Goal: Transaction & Acquisition: Purchase product/service

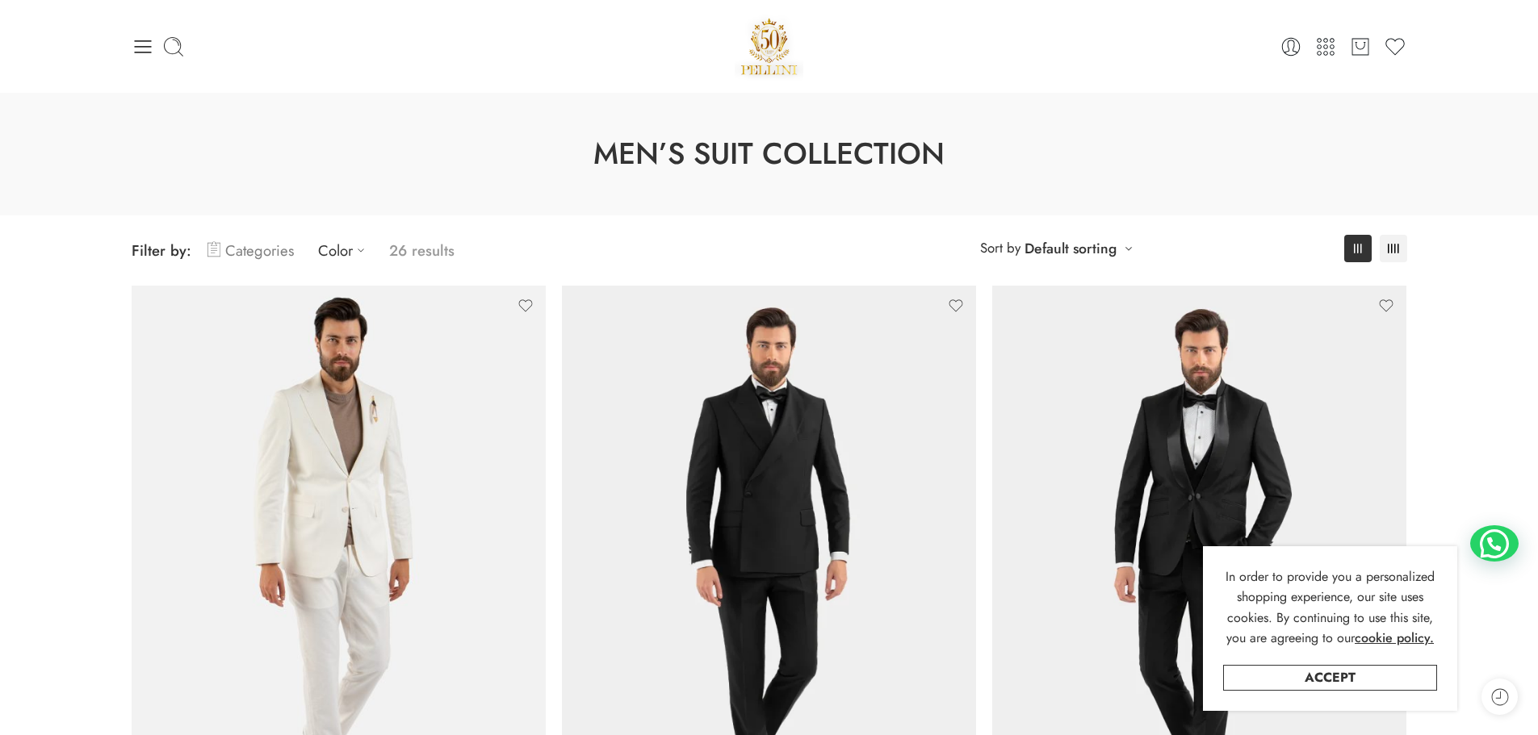
click at [233, 253] on link "Categories" at bounding box center [250, 251] width 86 height 38
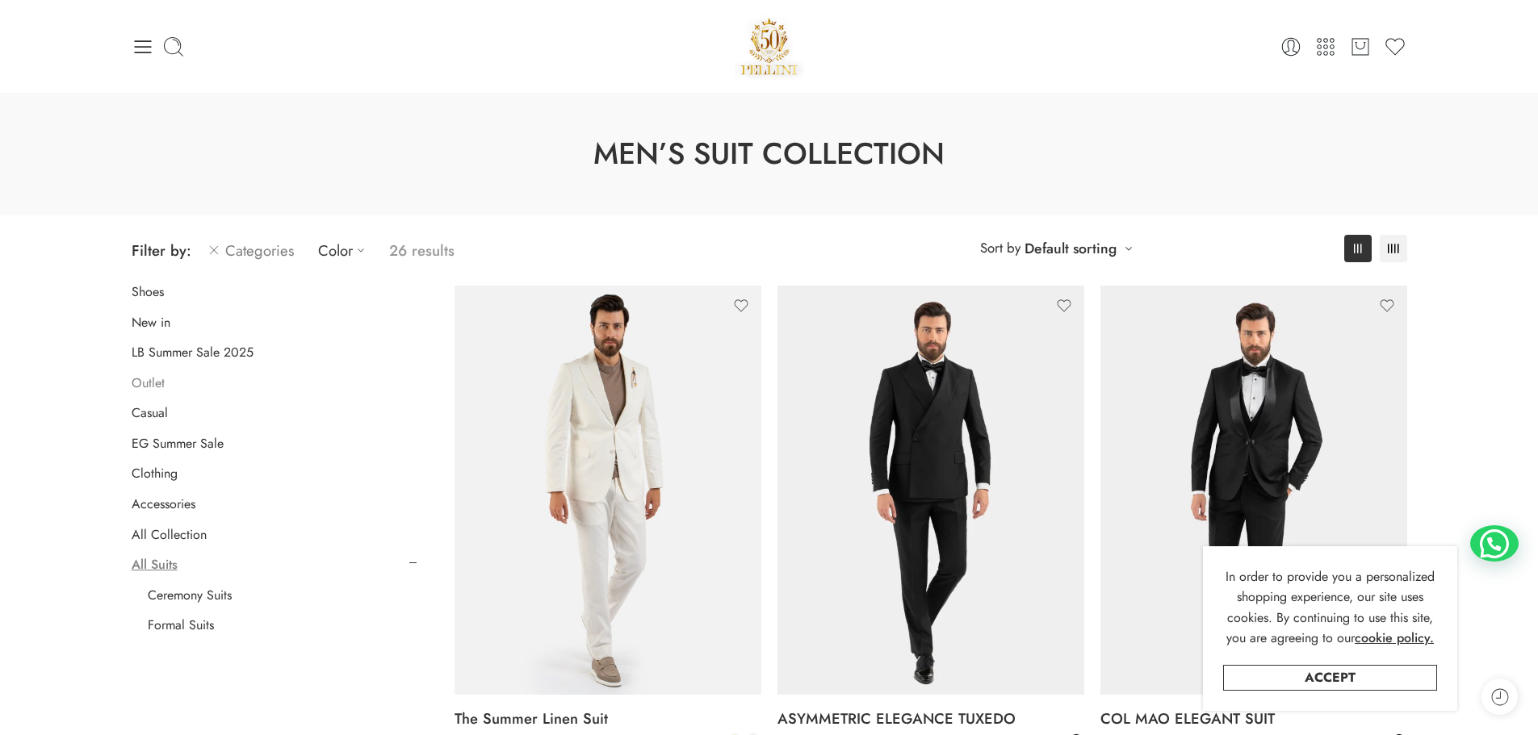
click at [142, 386] on link "Outlet" at bounding box center [148, 383] width 33 height 16
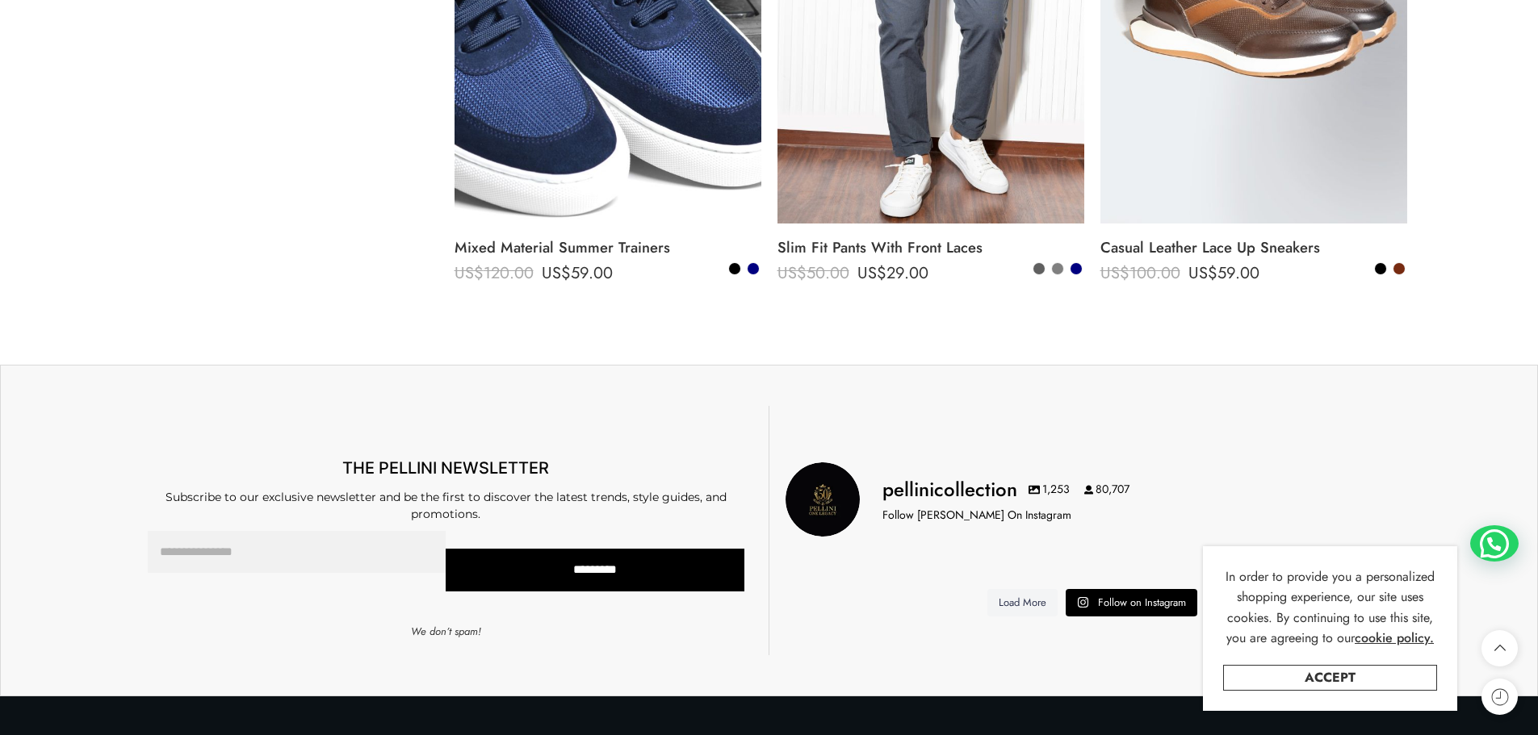
scroll to position [1982, 0]
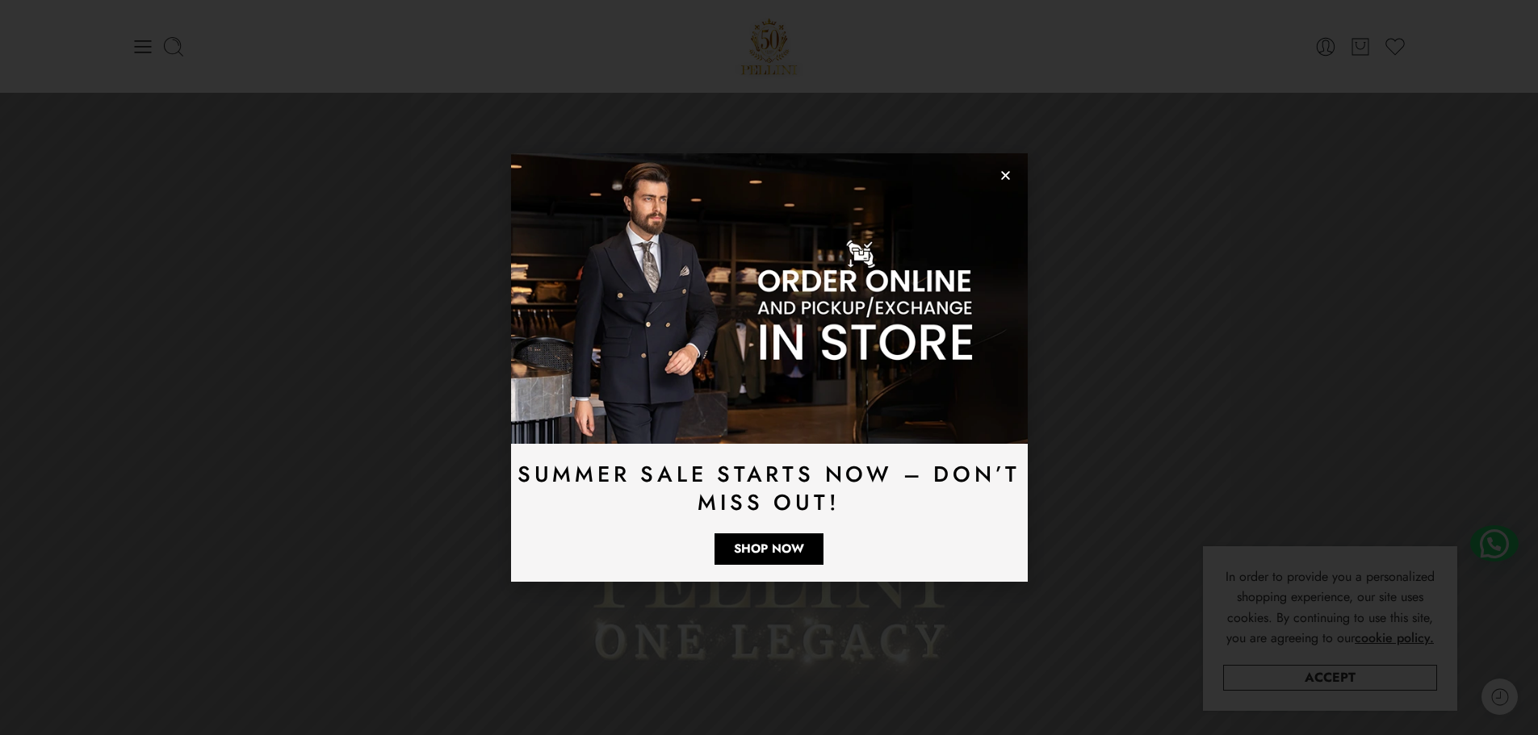
click at [1002, 176] on icon "Close" at bounding box center [1005, 175] width 12 height 12
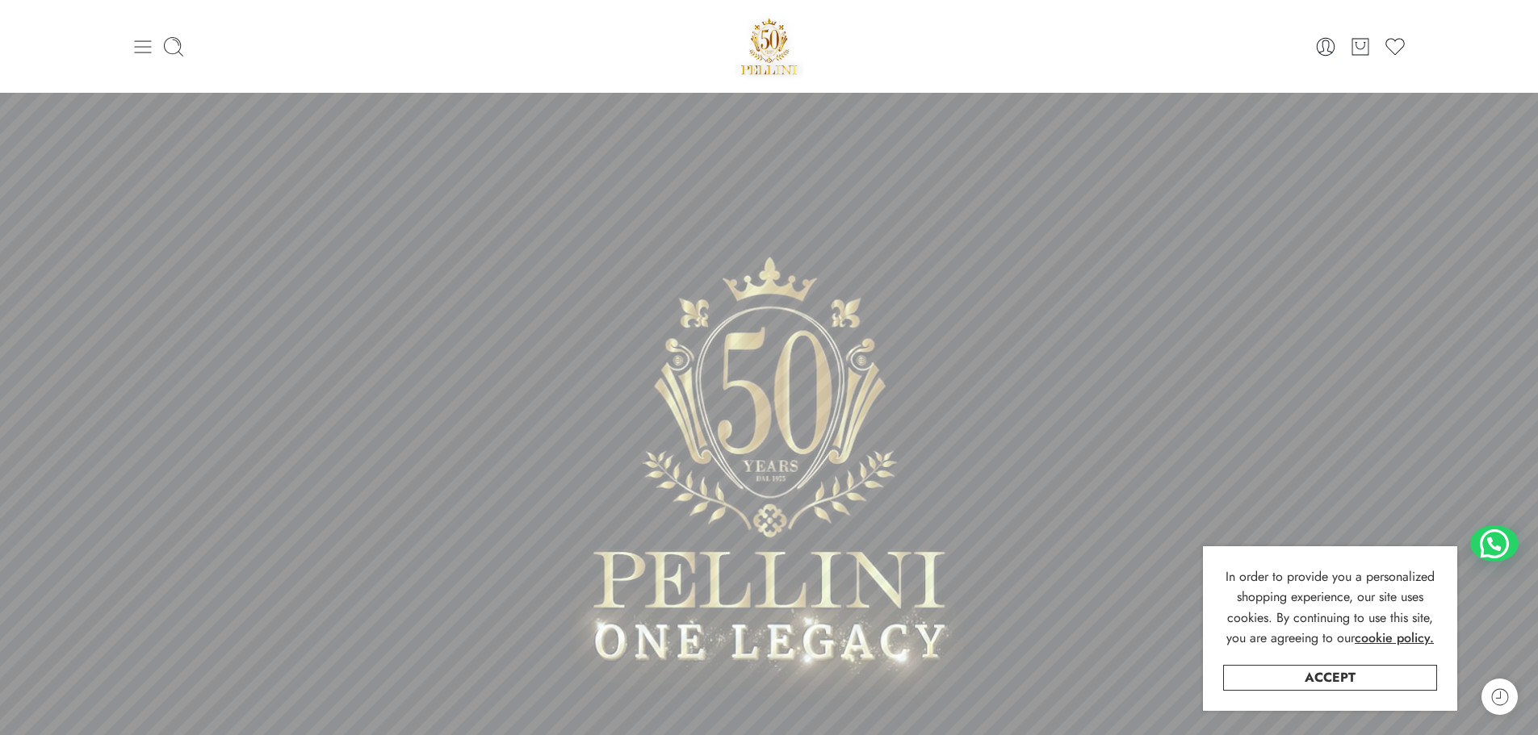
click at [144, 48] on icon at bounding box center [143, 47] width 23 height 23
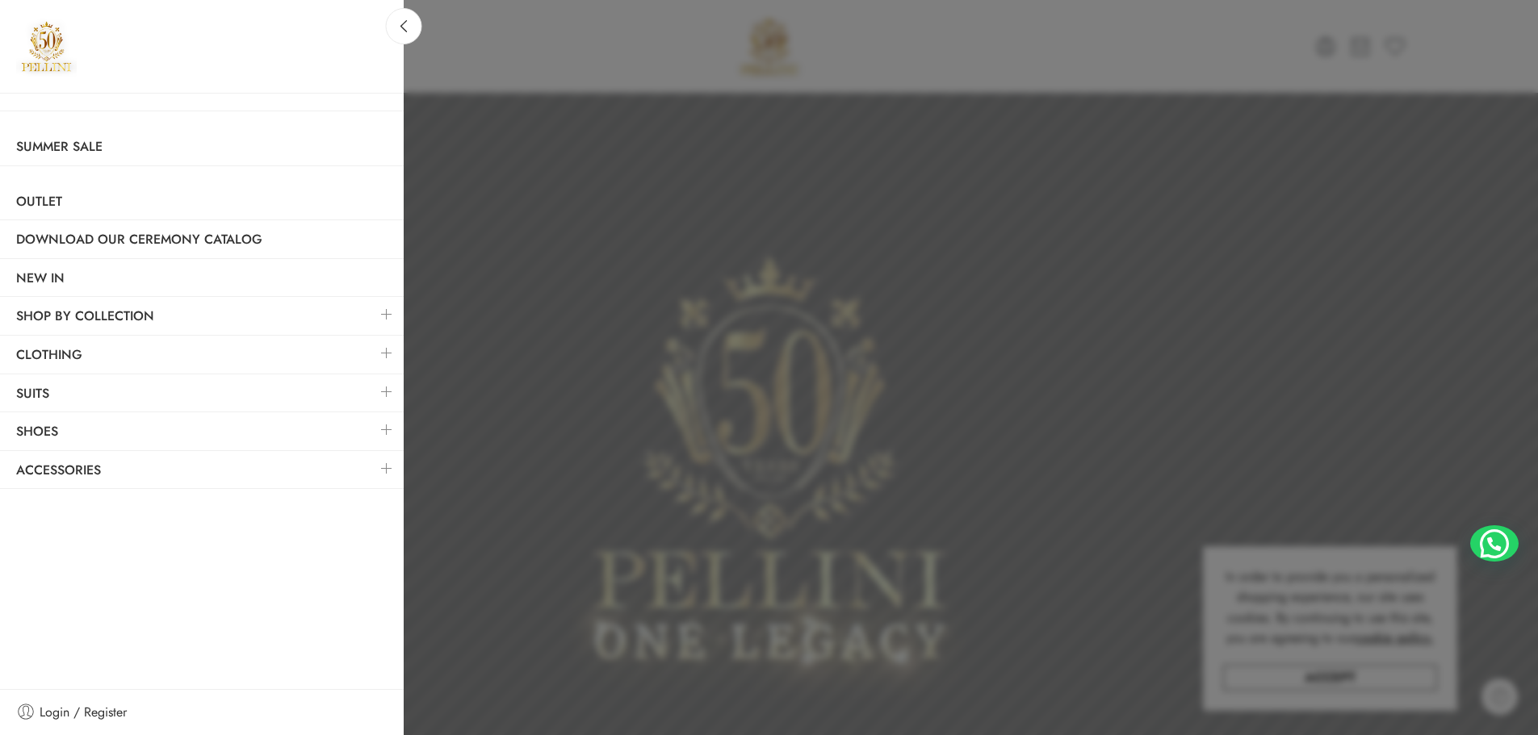
click at [385, 355] on link at bounding box center [387, 353] width 34 height 35
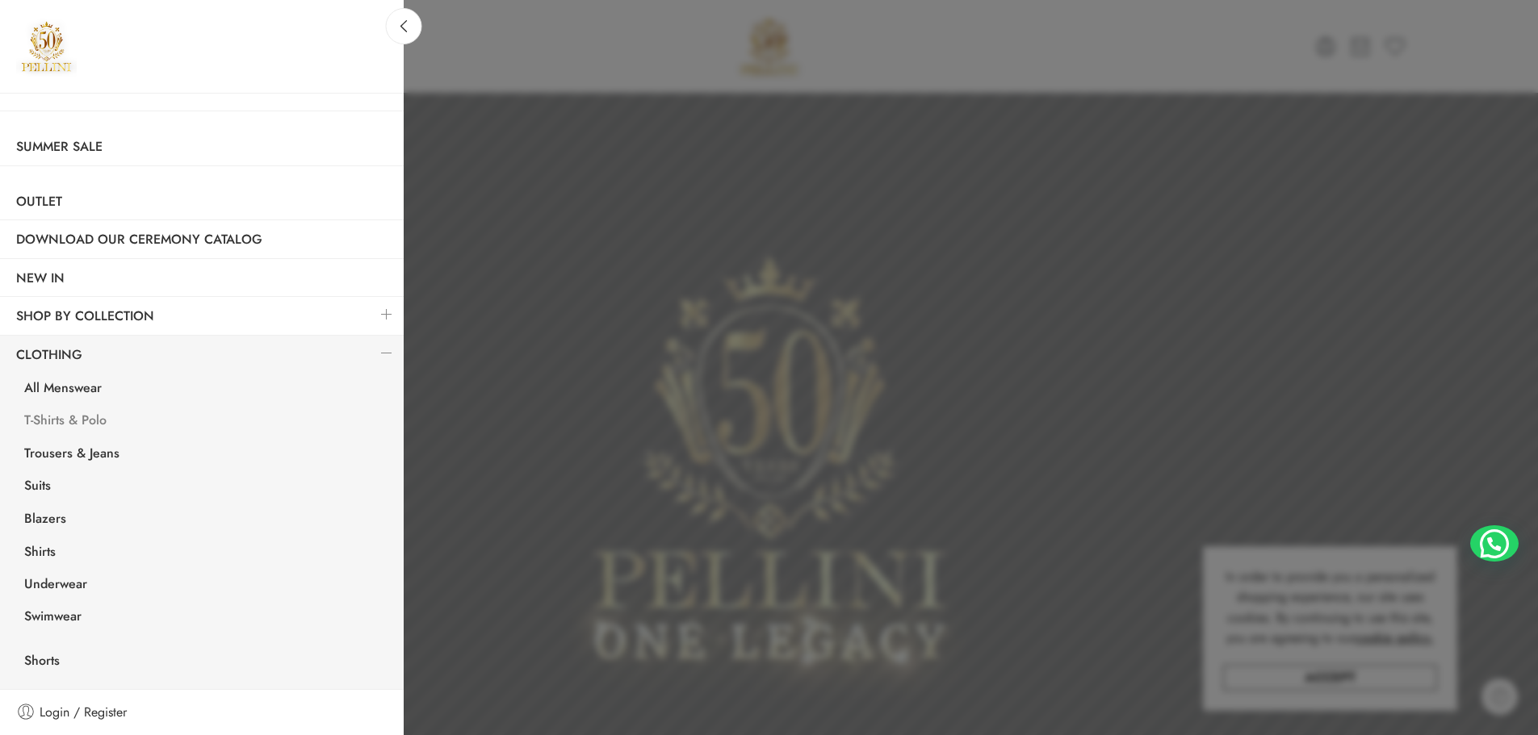
click at [36, 417] on link "T-Shirts & Polo" at bounding box center [205, 422] width 395 height 33
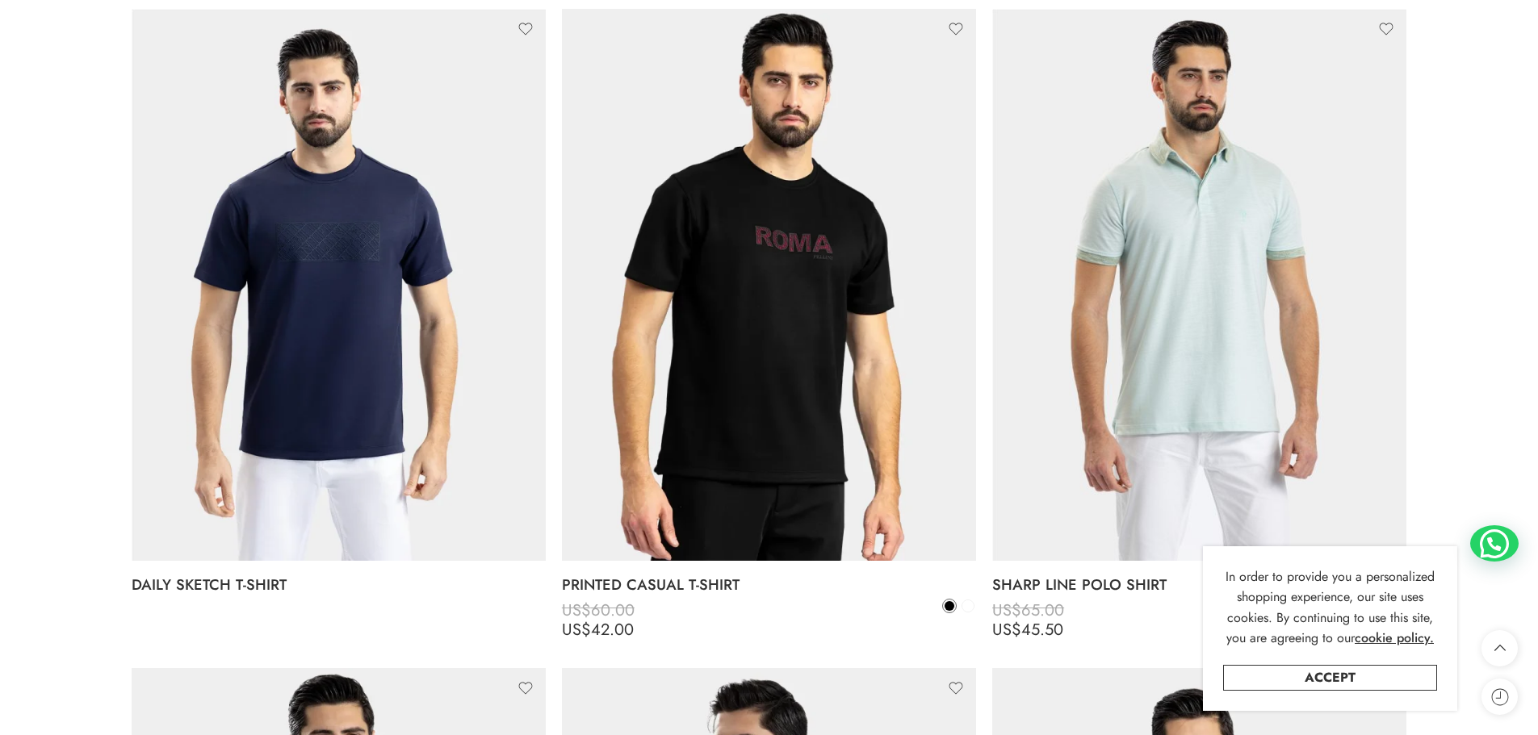
scroll to position [2260, 0]
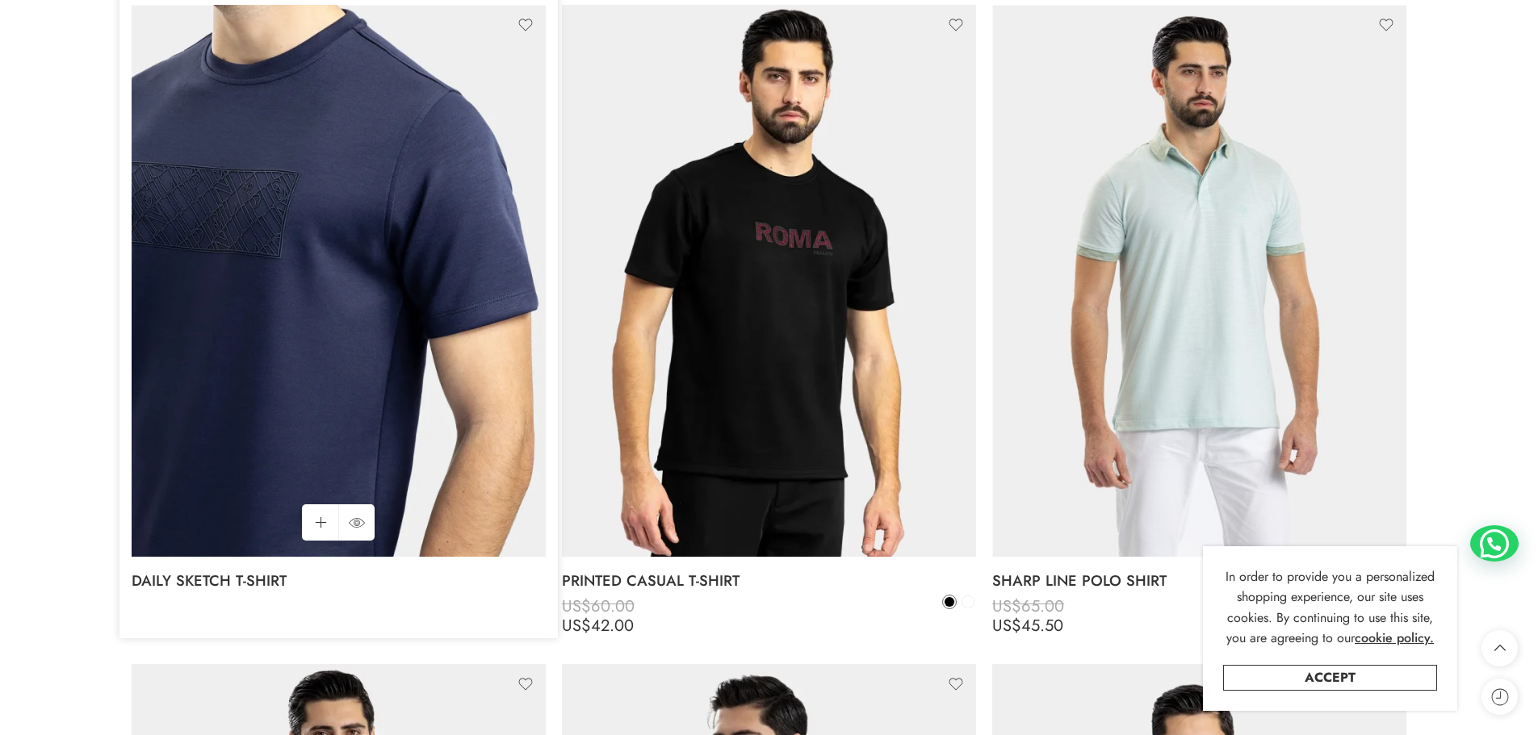
click at [311, 253] on img at bounding box center [339, 281] width 414 height 552
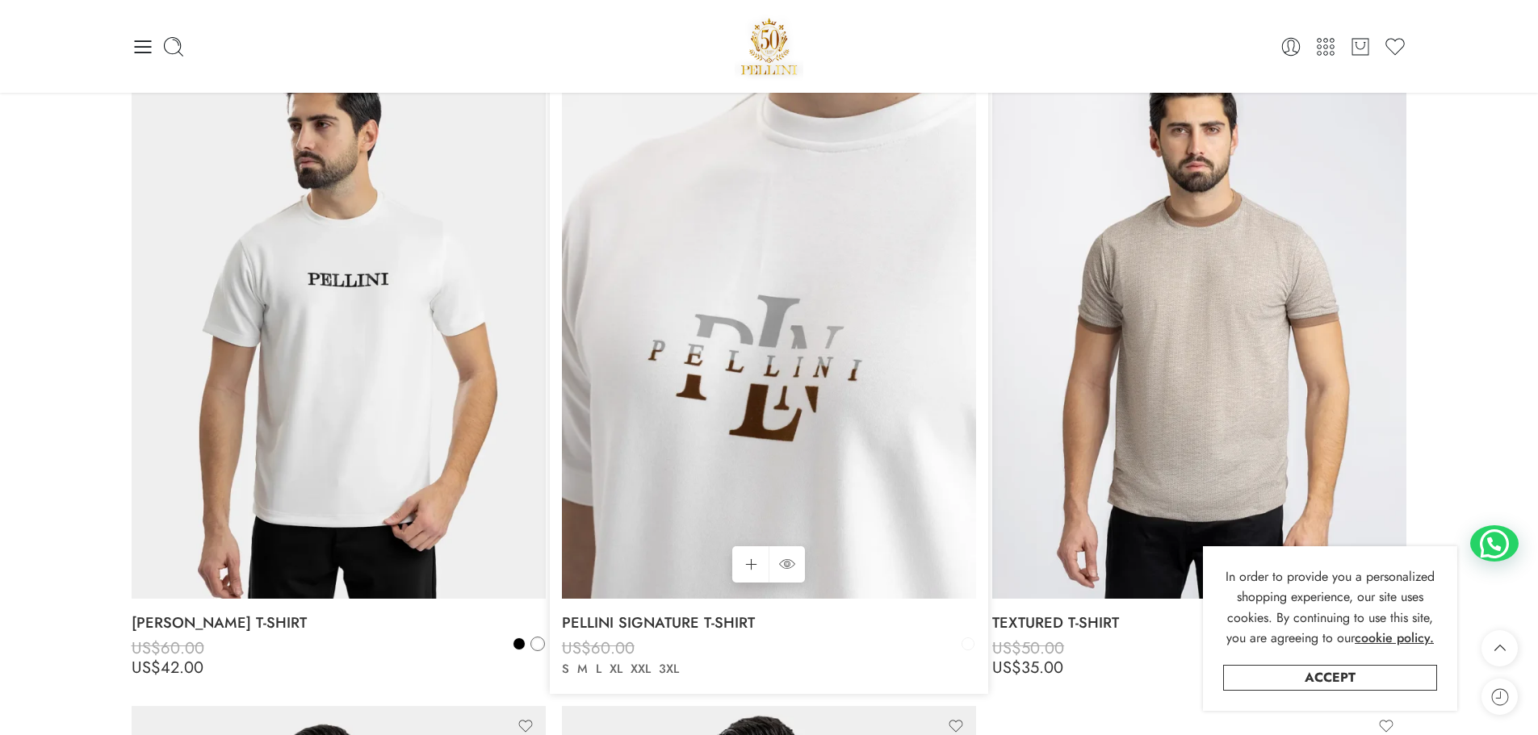
scroll to position [1049, 0]
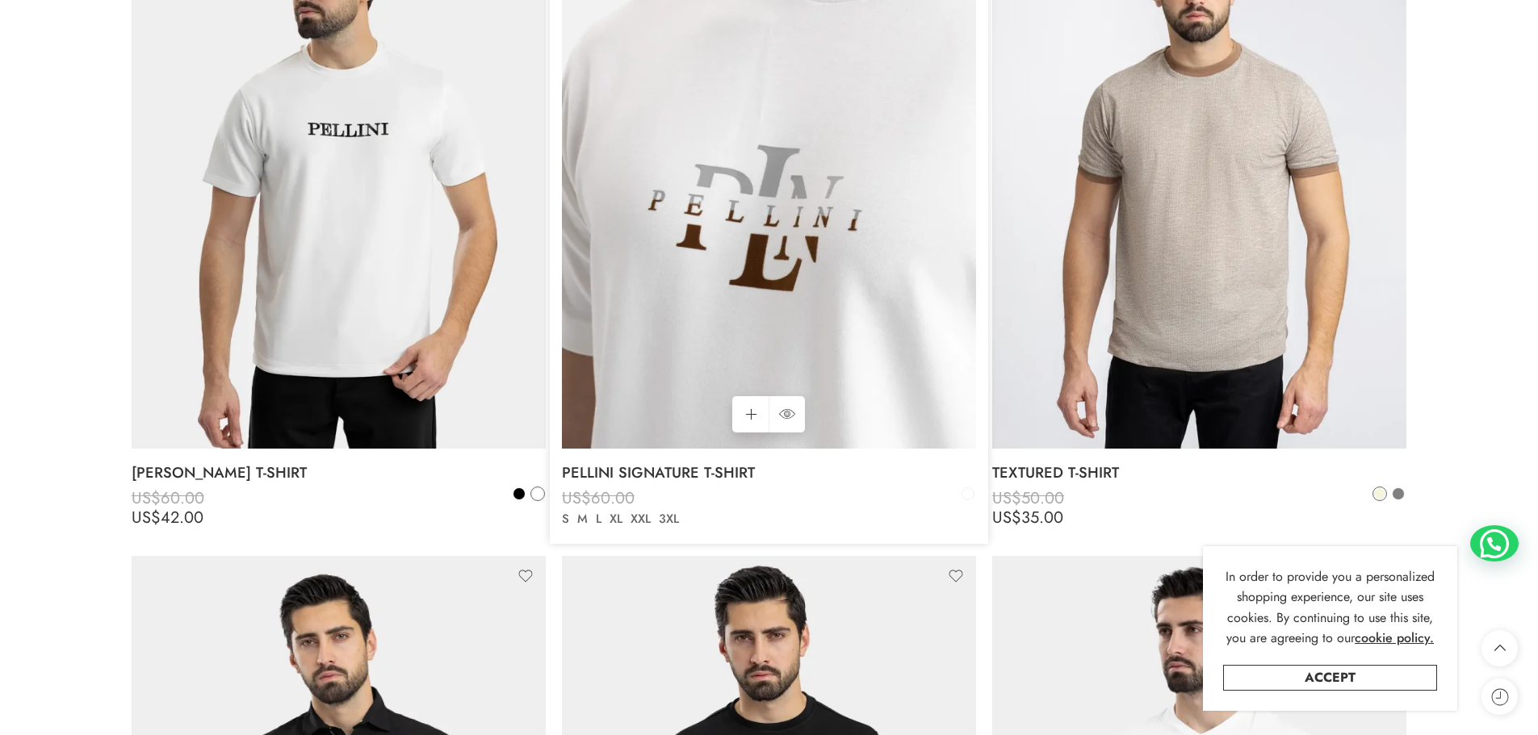
click at [766, 263] on img at bounding box center [769, 172] width 414 height 552
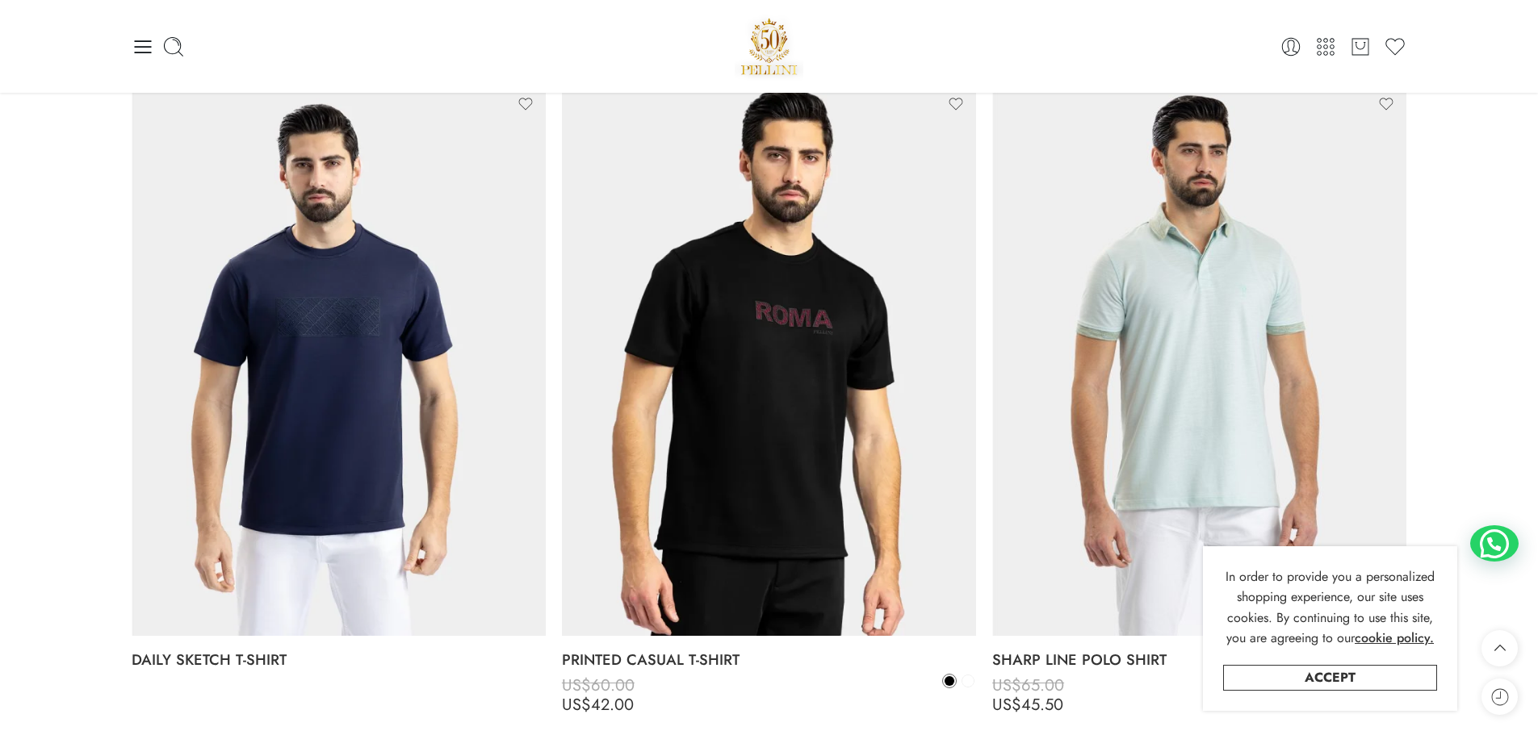
scroll to position [2179, 0]
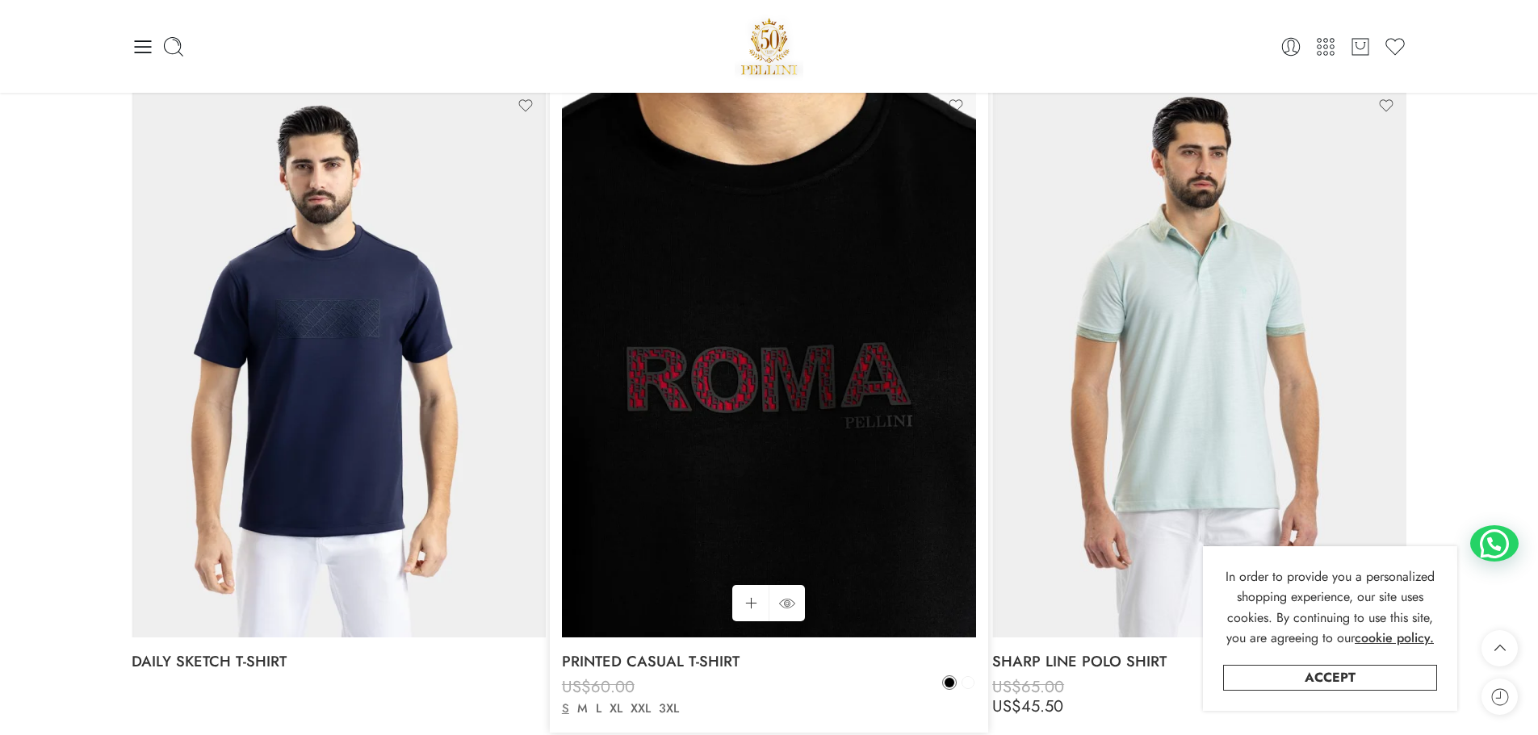
click at [808, 323] on img at bounding box center [769, 362] width 414 height 552
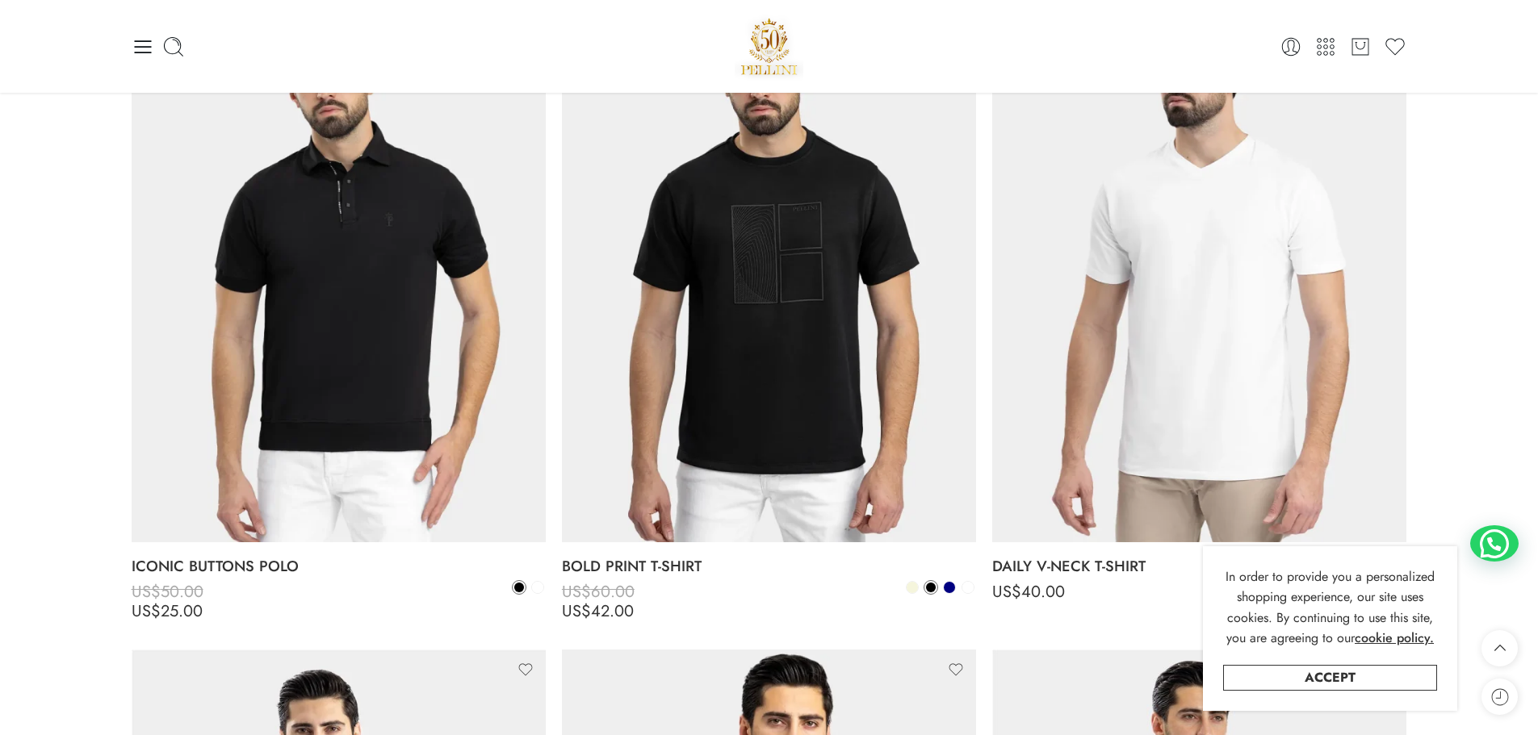
scroll to position [1614, 0]
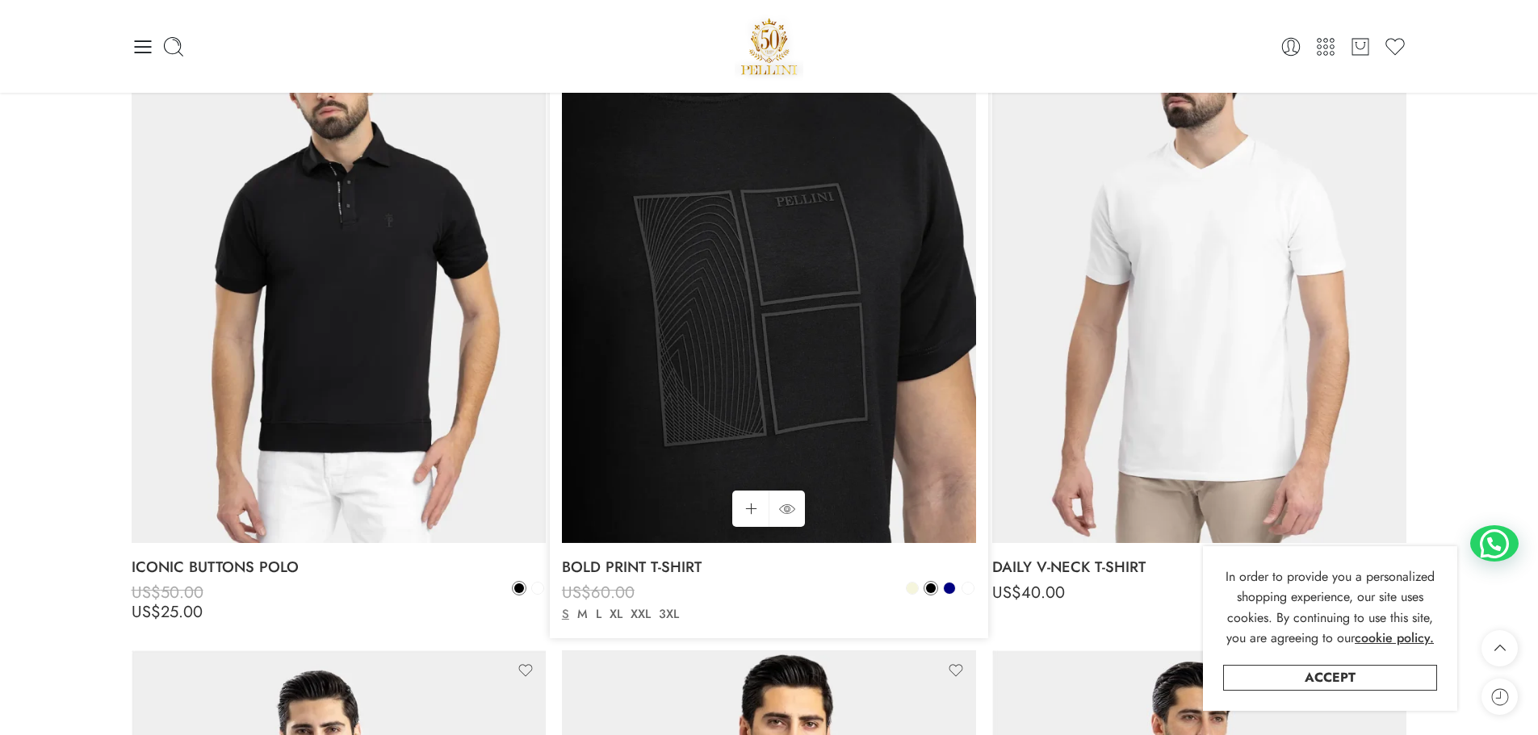
click at [760, 218] on img at bounding box center [769, 267] width 414 height 552
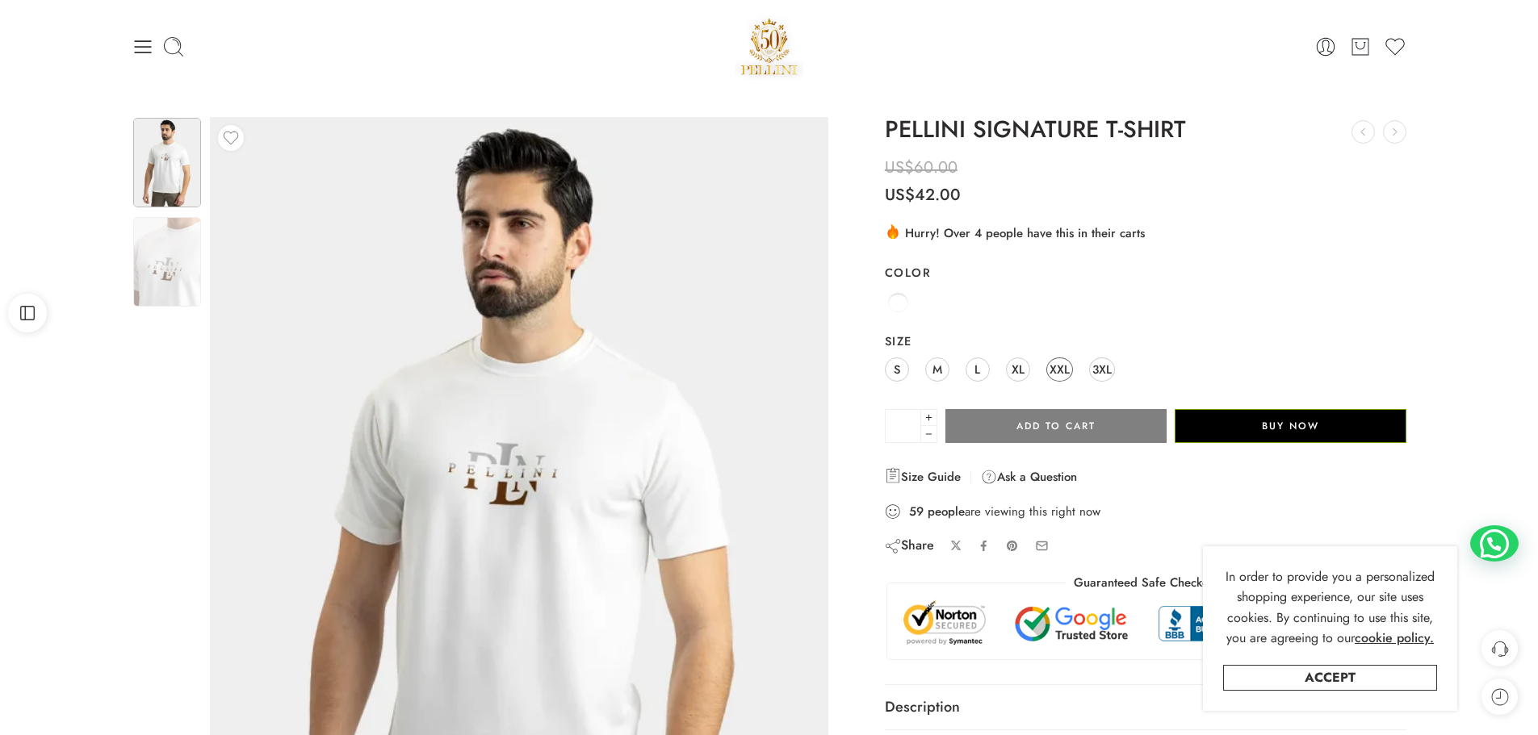
click at [1054, 374] on span "XXL" at bounding box center [1059, 369] width 20 height 22
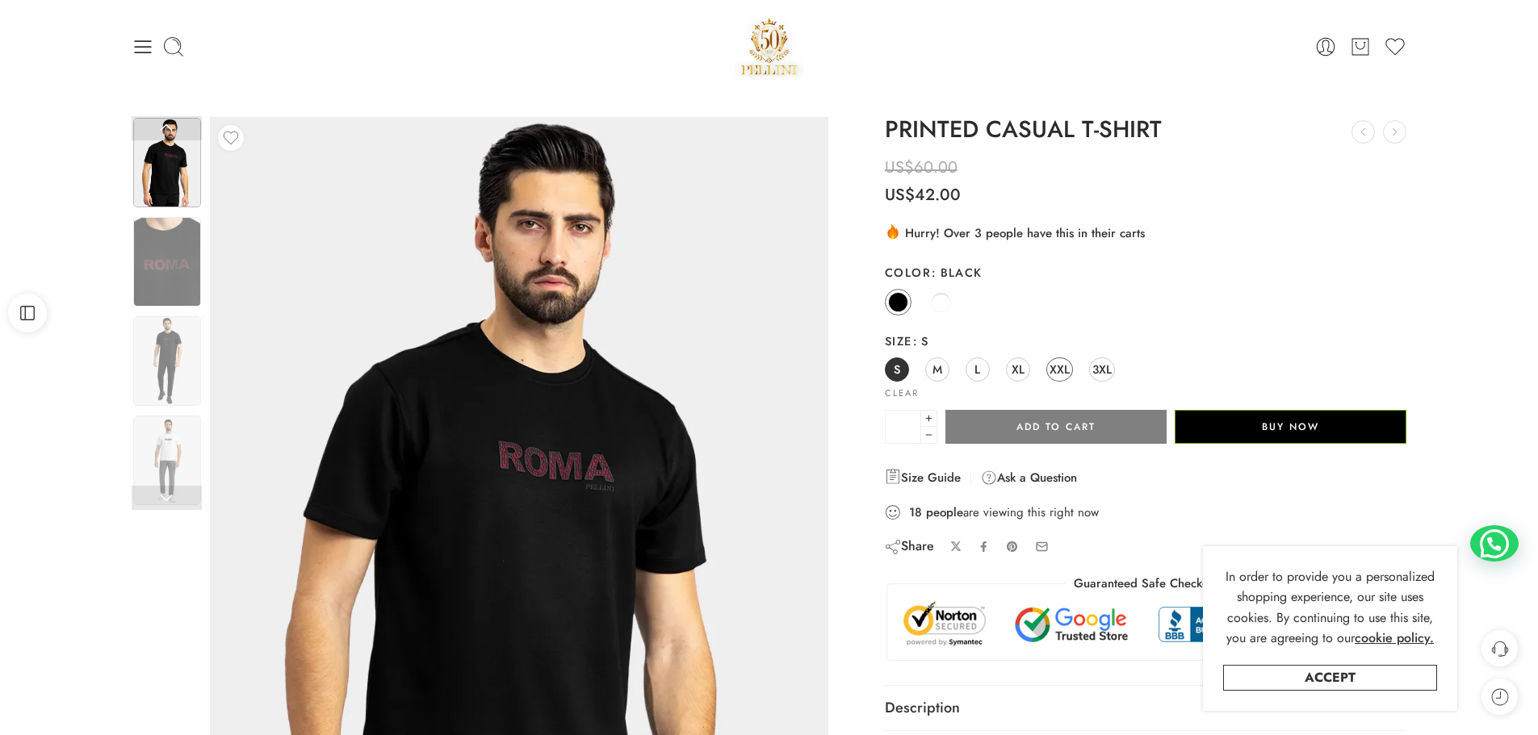
click at [1066, 364] on span "XXL" at bounding box center [1059, 369] width 20 height 22
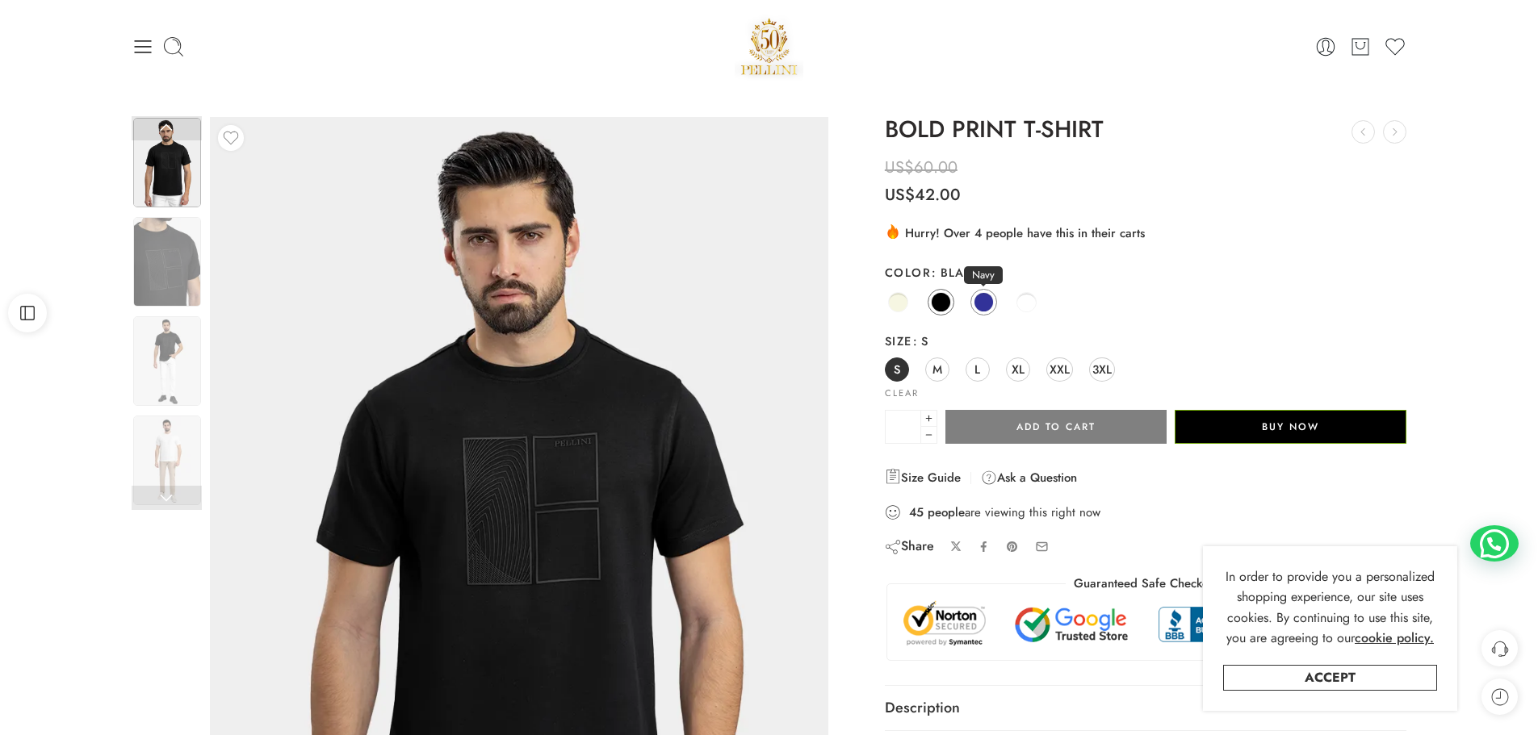
click at [983, 301] on span at bounding box center [983, 302] width 20 height 20
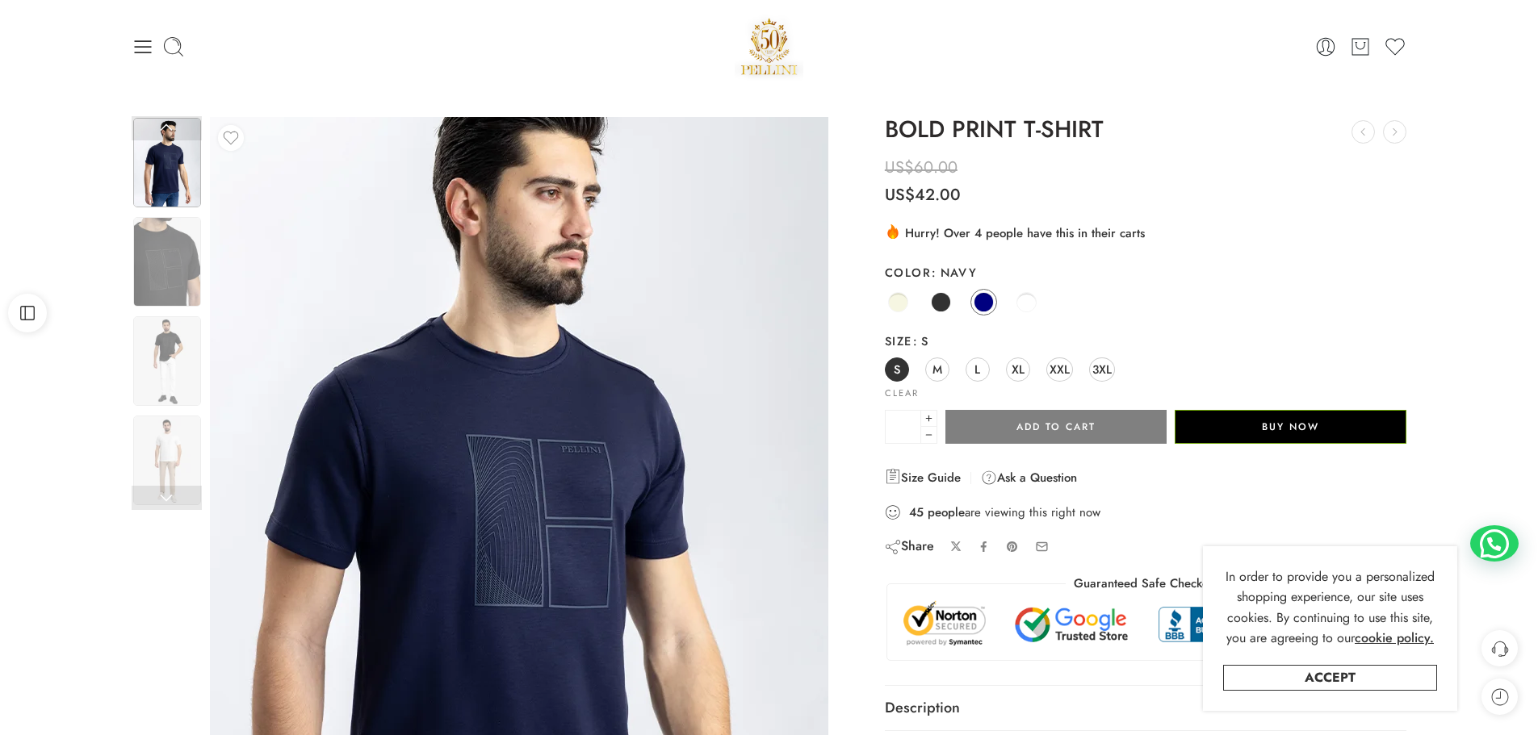
click at [593, 453] on img at bounding box center [505, 542] width 726 height 969
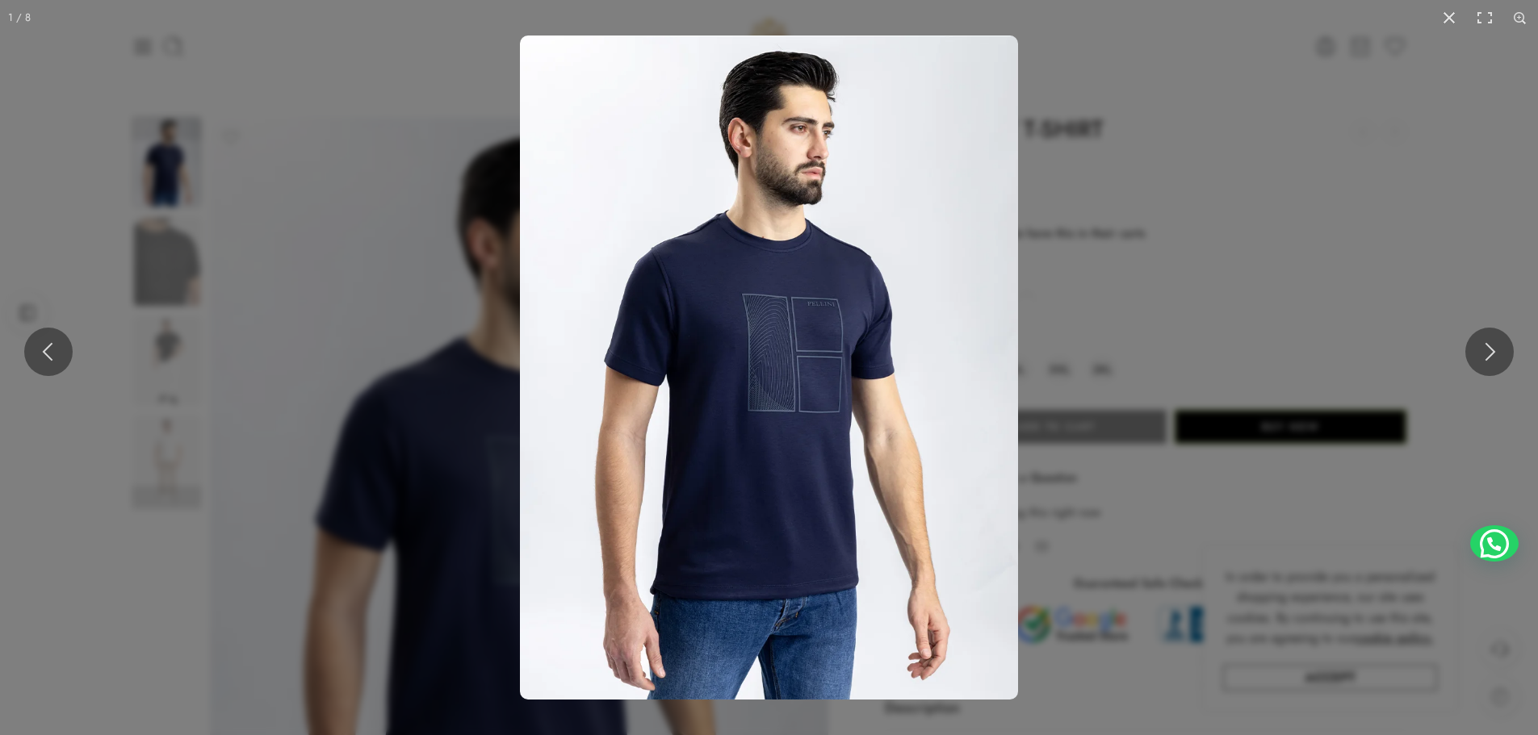
click at [701, 420] on img at bounding box center [769, 368] width 498 height 664
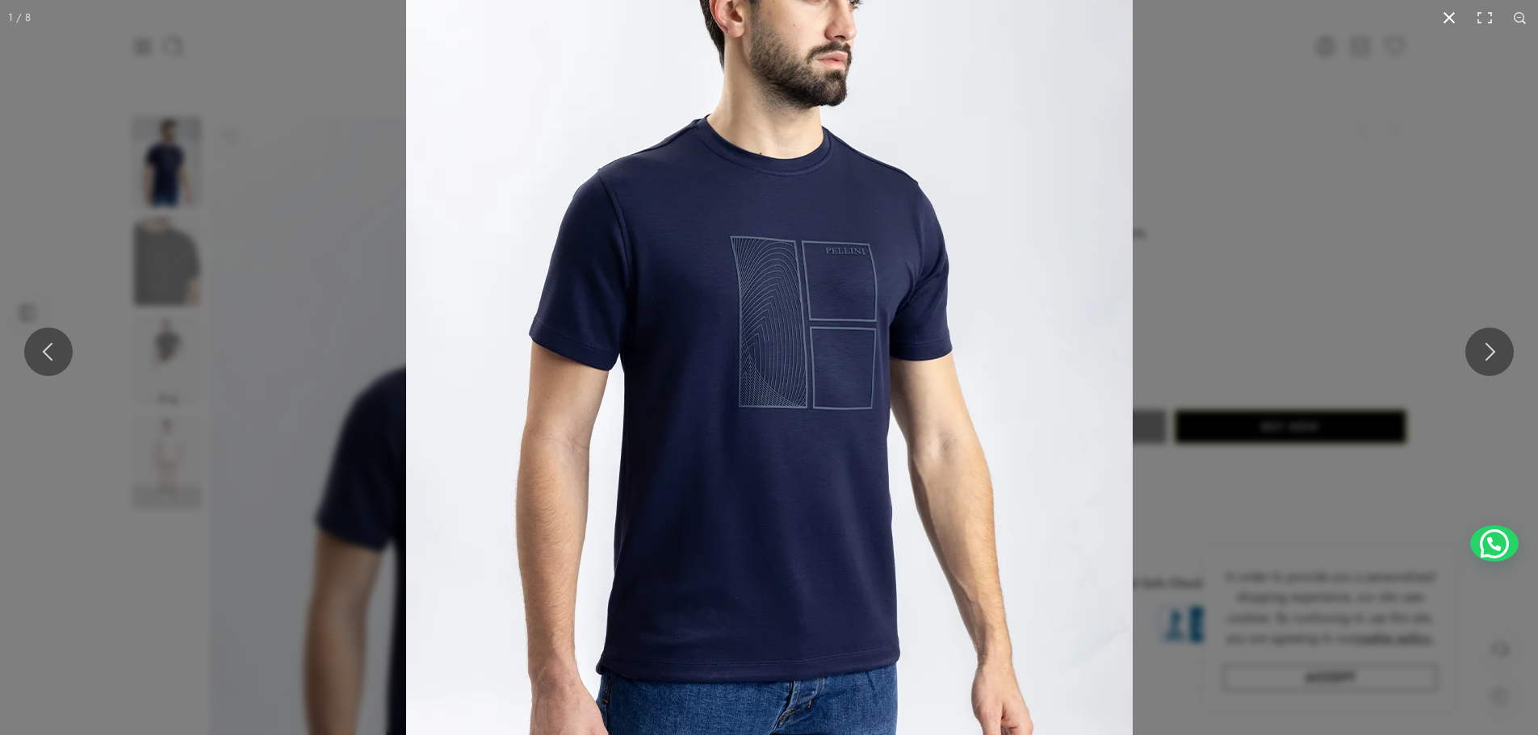
click at [1446, 20] on button at bounding box center [1449, 18] width 36 height 36
